Goal: Navigation & Orientation: Find specific page/section

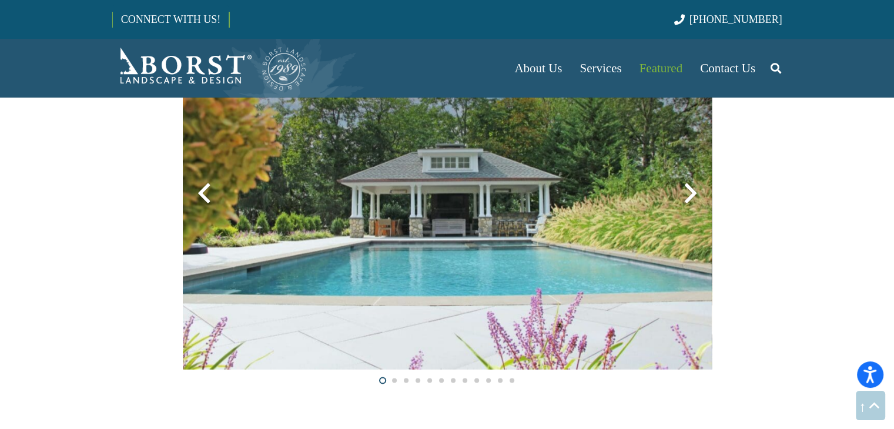
scroll to position [2233, 0]
click at [689, 193] on div at bounding box center [690, 193] width 42 height 42
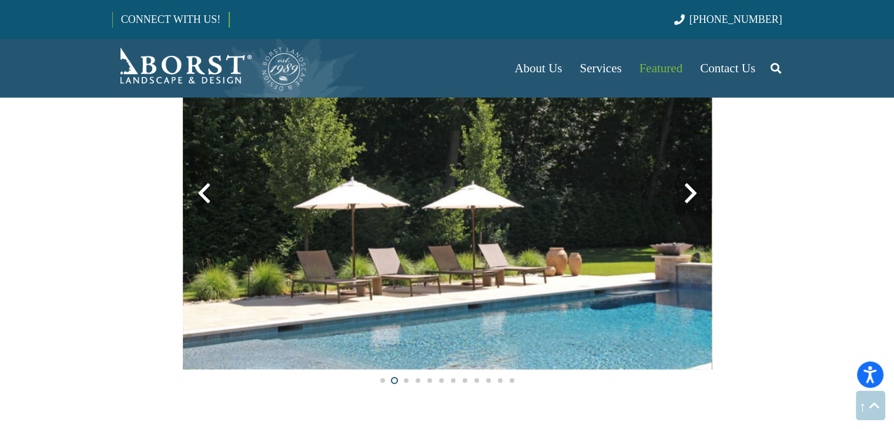
click at [689, 193] on div at bounding box center [690, 193] width 42 height 42
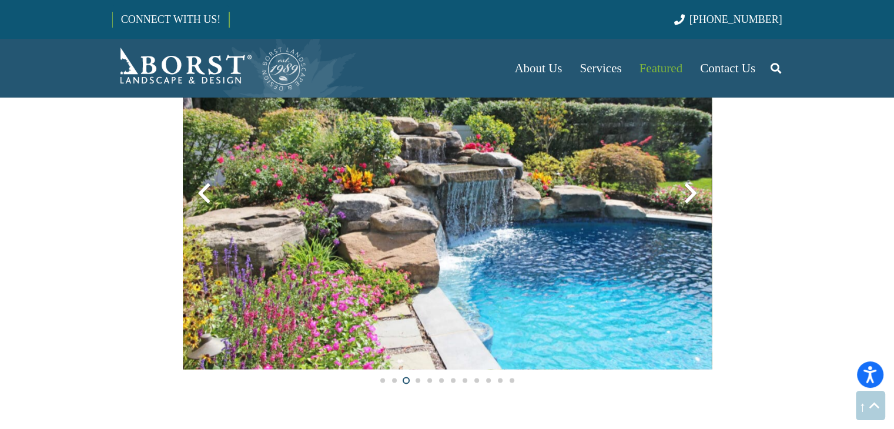
click at [689, 193] on div at bounding box center [690, 193] width 42 height 42
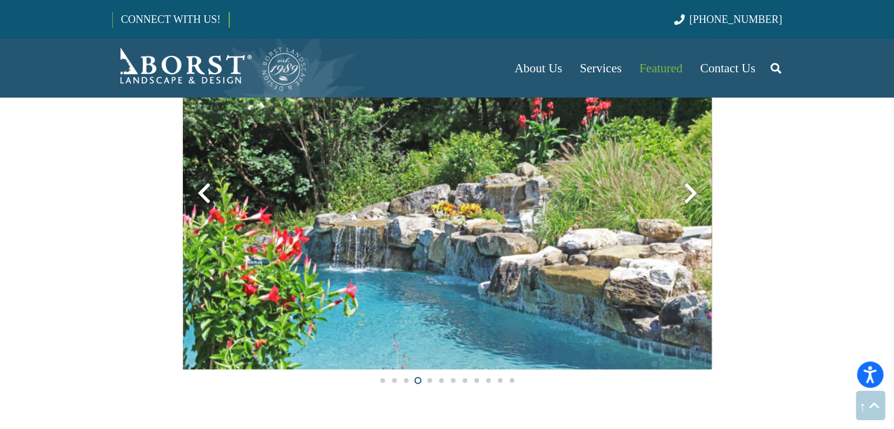
click at [689, 193] on div at bounding box center [690, 193] width 42 height 42
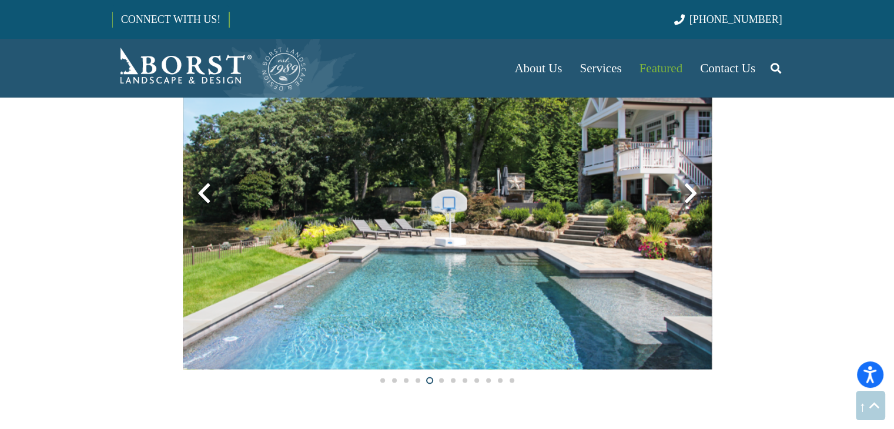
click at [689, 193] on div at bounding box center [690, 193] width 42 height 42
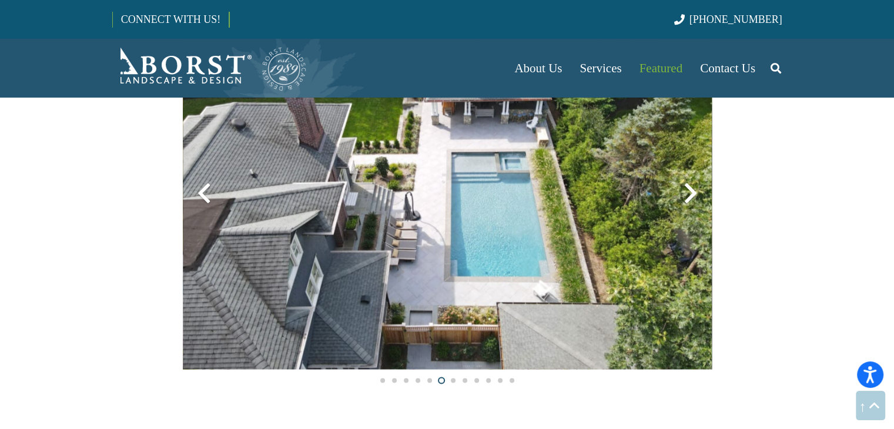
click at [689, 193] on div at bounding box center [690, 193] width 42 height 42
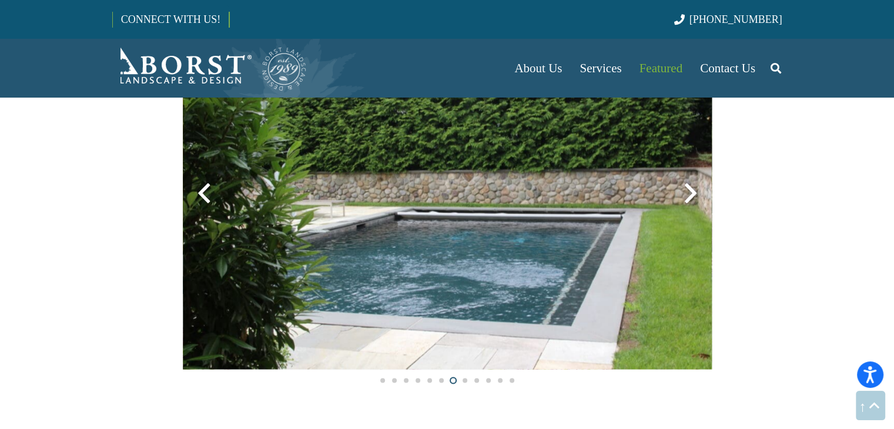
click at [689, 193] on div at bounding box center [690, 193] width 42 height 42
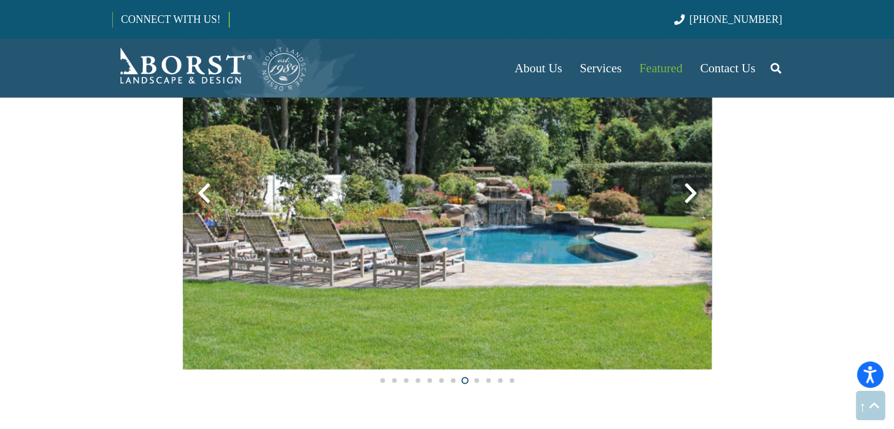
click at [689, 193] on div at bounding box center [690, 193] width 42 height 42
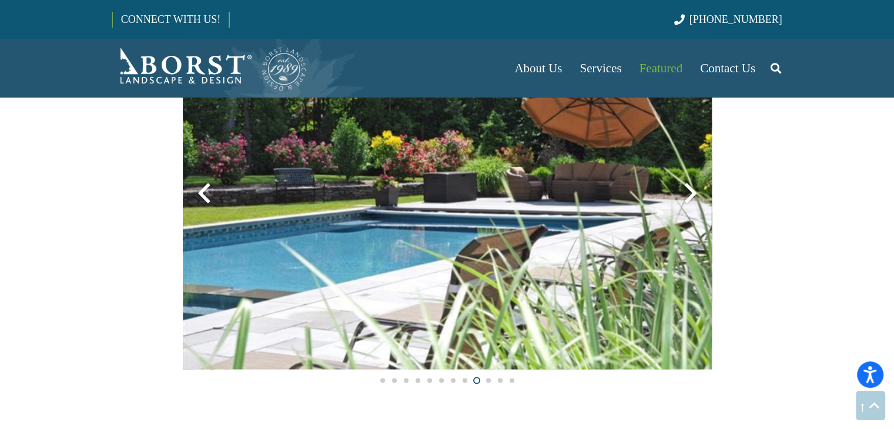
click at [689, 193] on div at bounding box center [690, 193] width 42 height 42
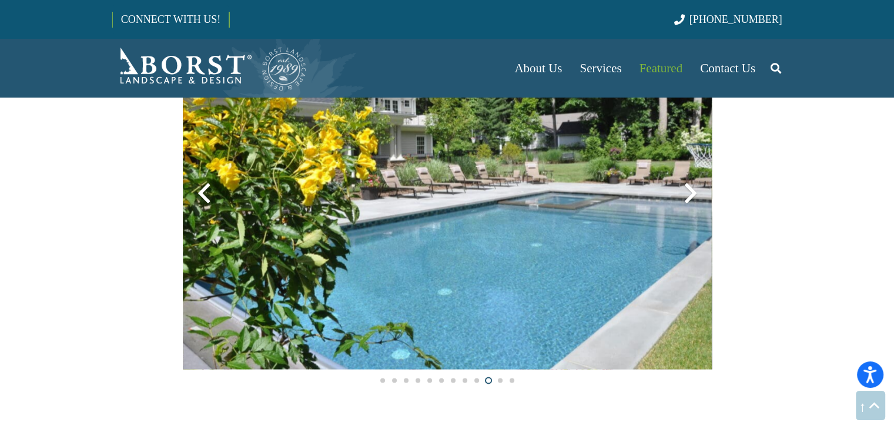
click at [689, 193] on div at bounding box center [690, 193] width 42 height 42
